Goal: Transaction & Acquisition: Purchase product/service

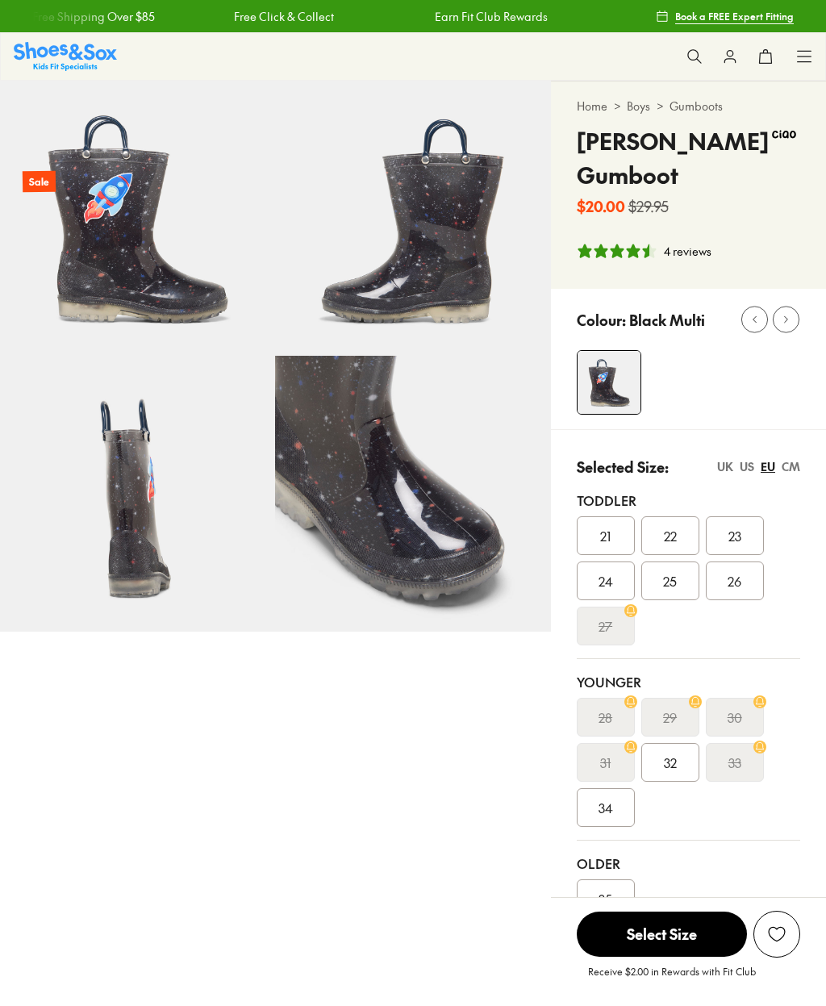
select select "*"
click at [793, 467] on div "CM" at bounding box center [791, 466] width 19 height 17
click at [728, 472] on div "UK" at bounding box center [726, 466] width 16 height 17
click at [746, 470] on div "US" at bounding box center [747, 466] width 15 height 17
click at [765, 468] on div "EU" at bounding box center [768, 466] width 15 height 17
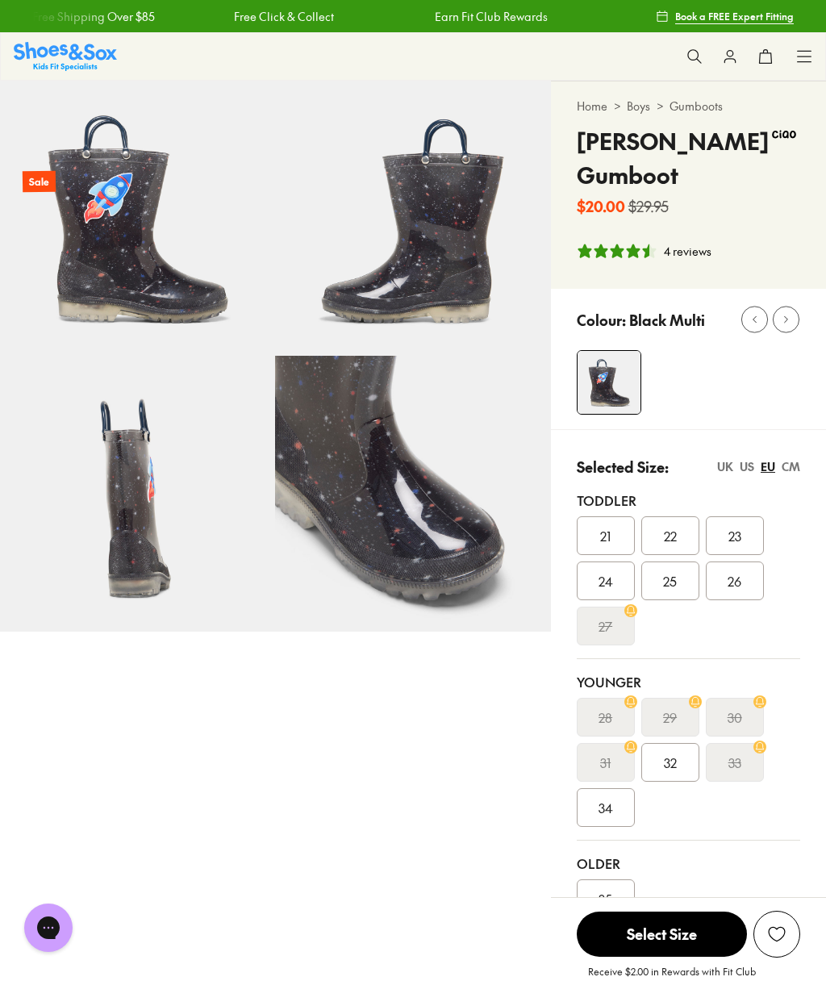
click at [792, 471] on div "CM" at bounding box center [791, 466] width 19 height 17
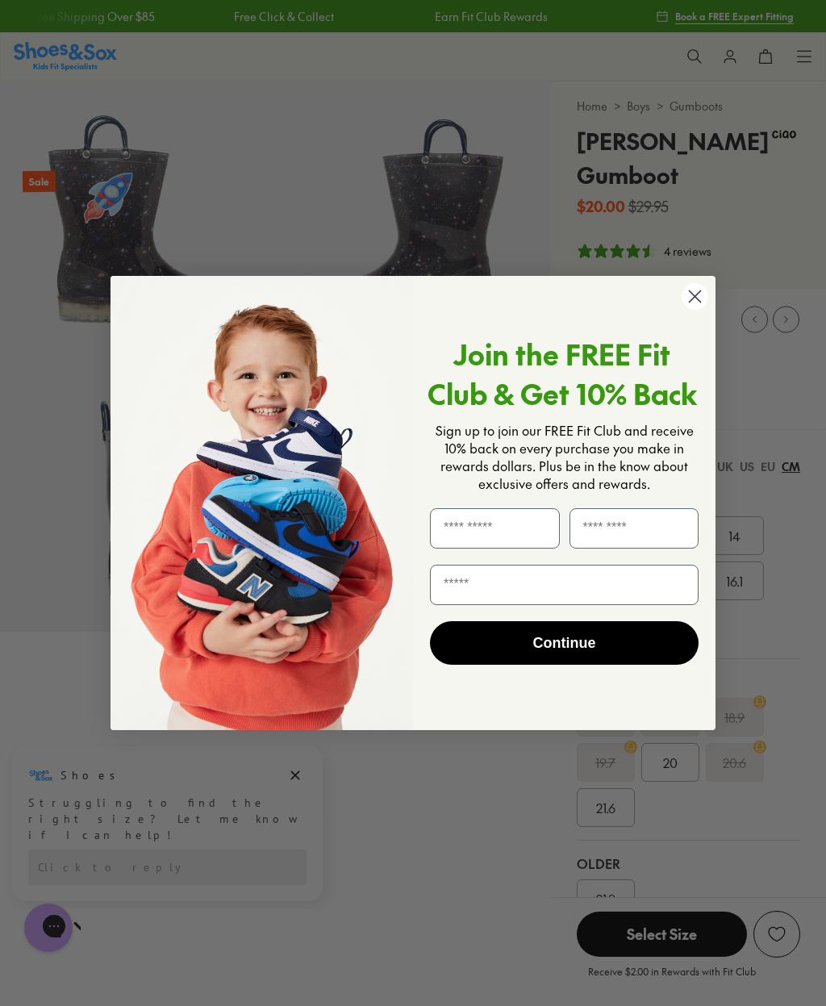
click at [701, 299] on circle "Close dialog" at bounding box center [695, 296] width 27 height 27
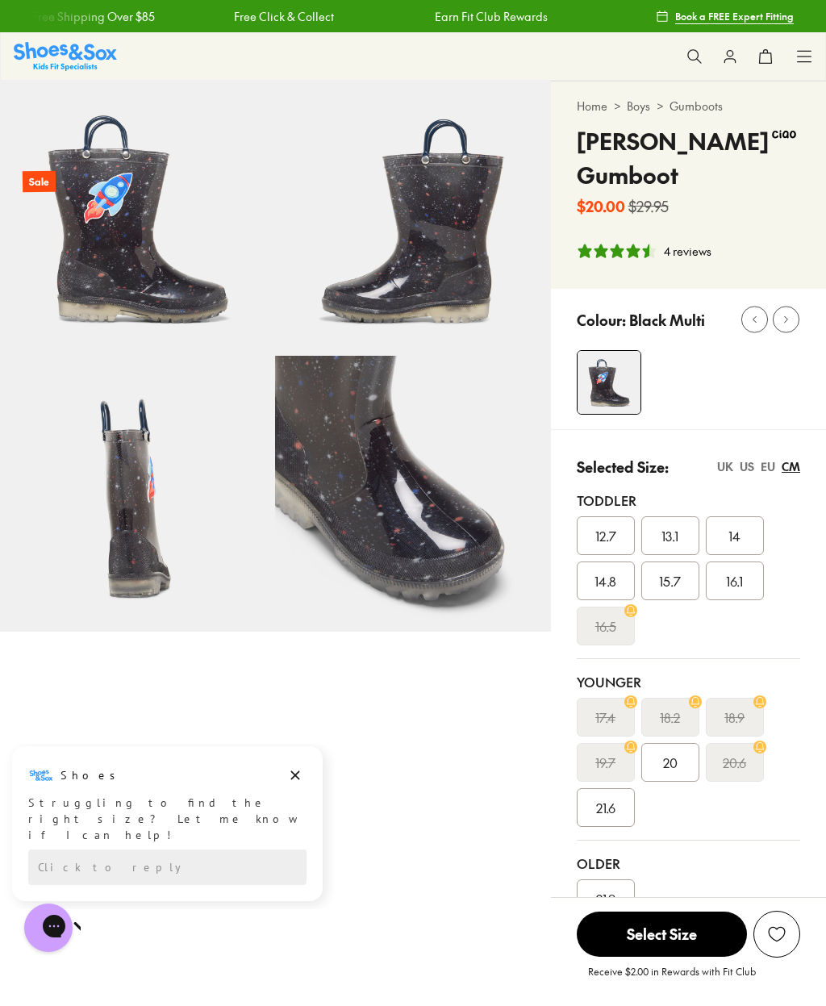
click at [704, 63] on button at bounding box center [695, 57] width 36 height 36
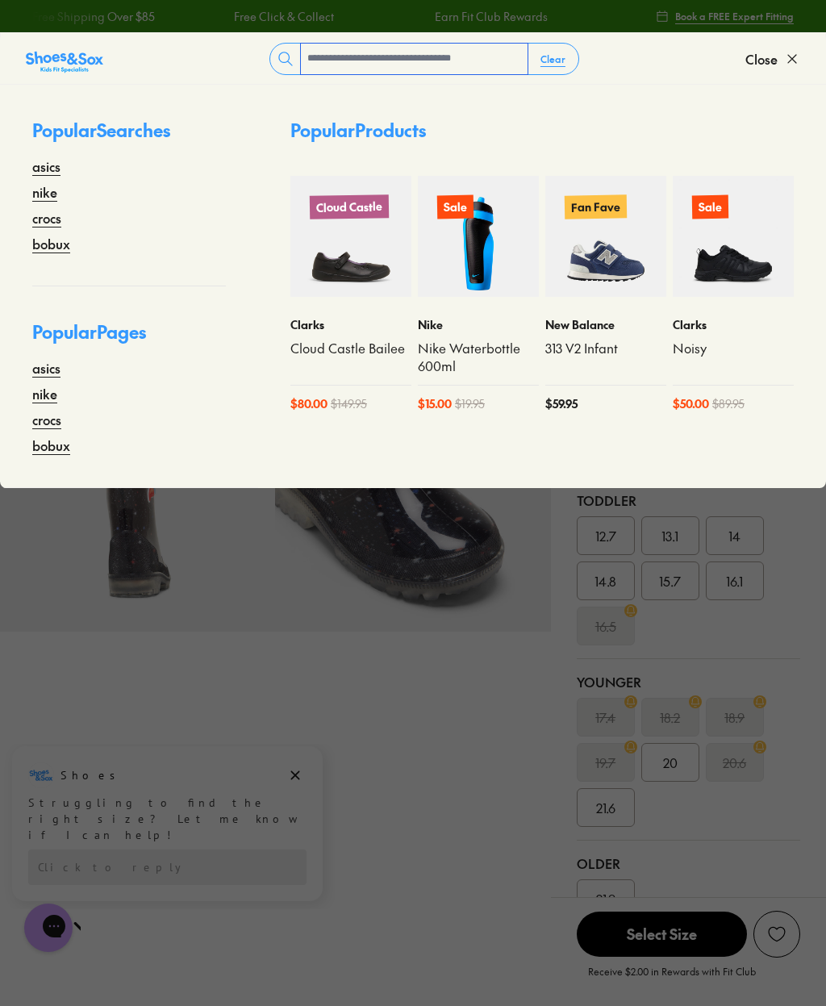
click at [358, 71] on input "text" at bounding box center [414, 59] width 227 height 31
click at [435, 56] on input "text" at bounding box center [414, 59] width 227 height 31
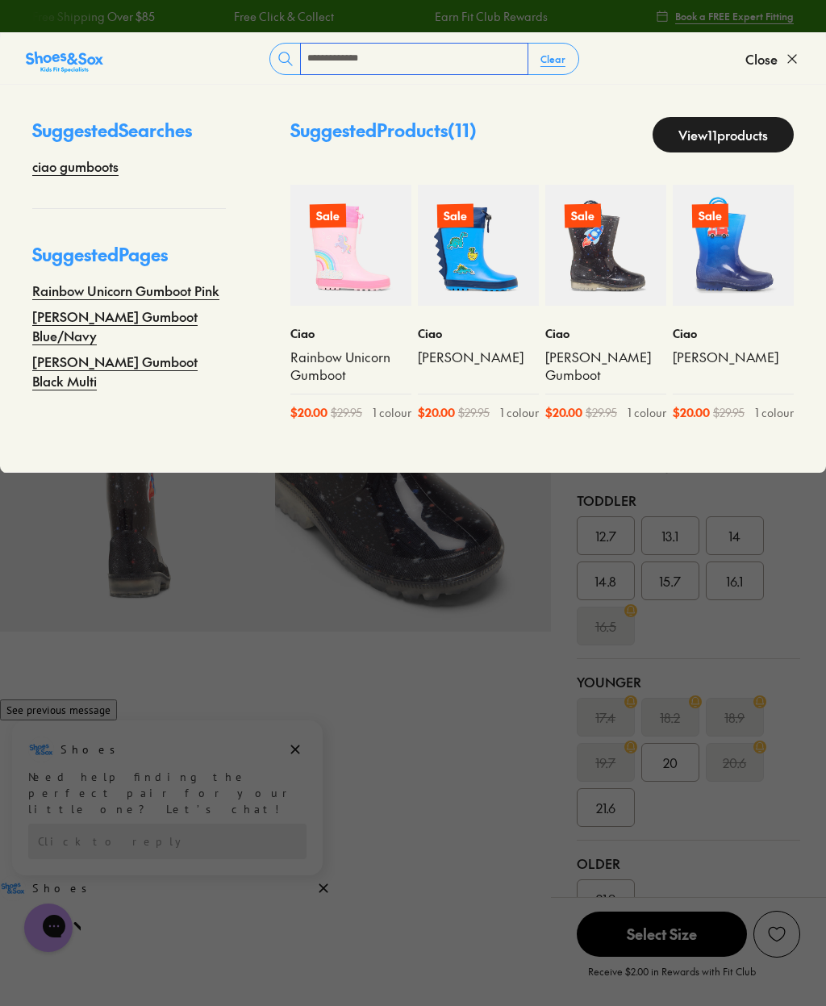
type input "**********"
click at [334, 355] on link "Rainbow Unicorn Gumboot" at bounding box center [351, 367] width 121 height 36
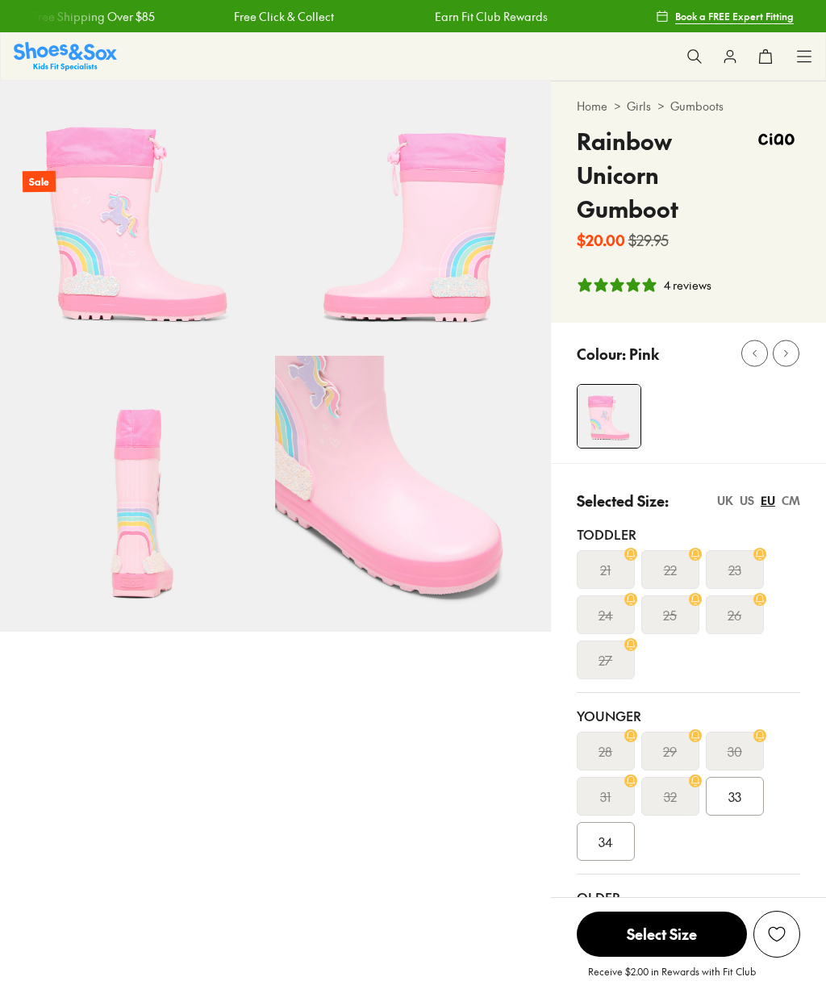
select select "*"
click at [789, 497] on div "CM" at bounding box center [791, 500] width 19 height 17
click at [293, 784] on div "Pinch & Zoom (100%) Sale" at bounding box center [275, 904] width 551 height 1647
click at [696, 108] on link "Gumboots" at bounding box center [697, 106] width 53 height 17
click at [709, 109] on link "Gumboots" at bounding box center [697, 106] width 53 height 17
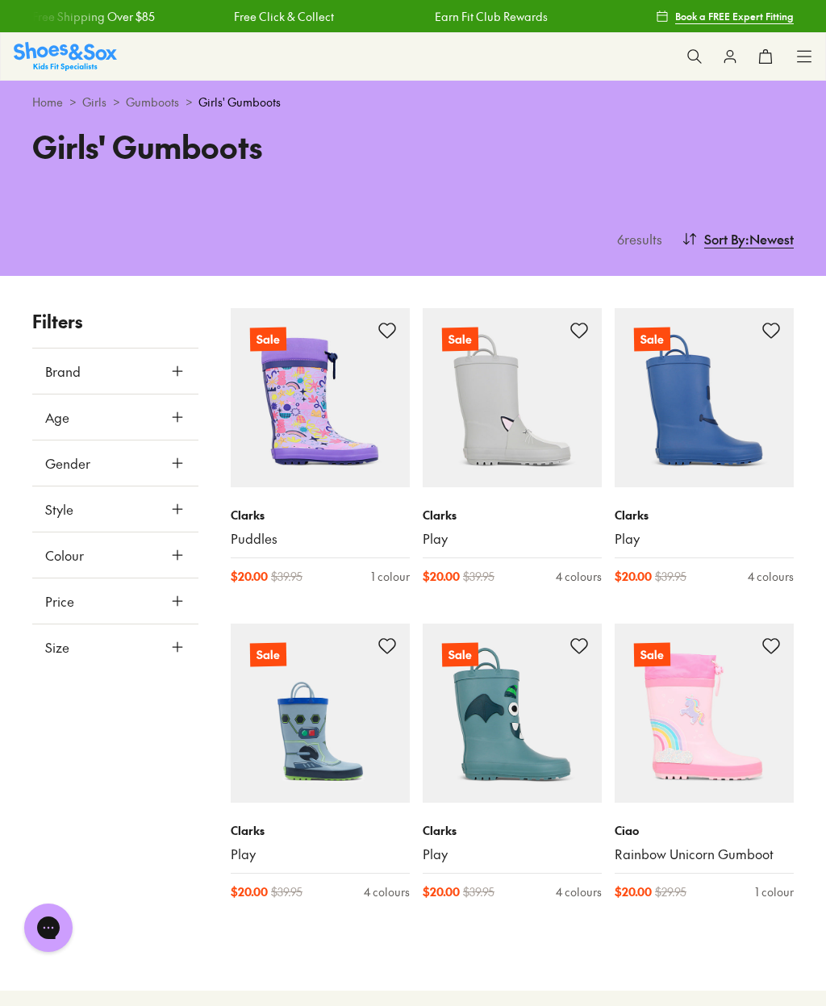
click at [333, 416] on img at bounding box center [320, 397] width 179 height 179
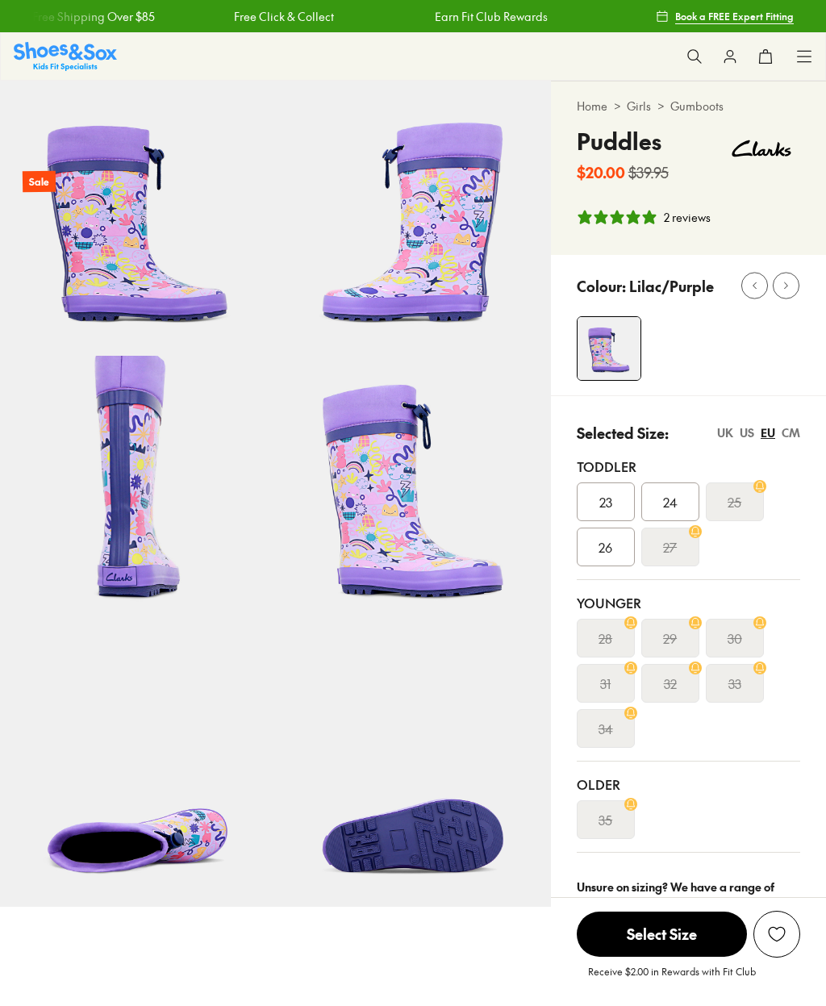
select select "*"
click at [796, 434] on div "CM" at bounding box center [791, 433] width 19 height 17
